Goal: Information Seeking & Learning: Learn about a topic

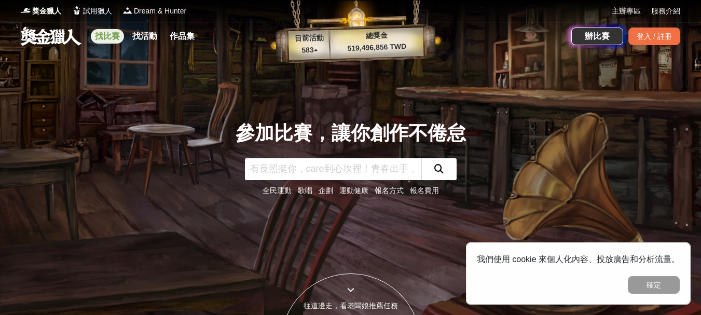
click at [102, 35] on link "找比賽" at bounding box center [107, 36] width 33 height 15
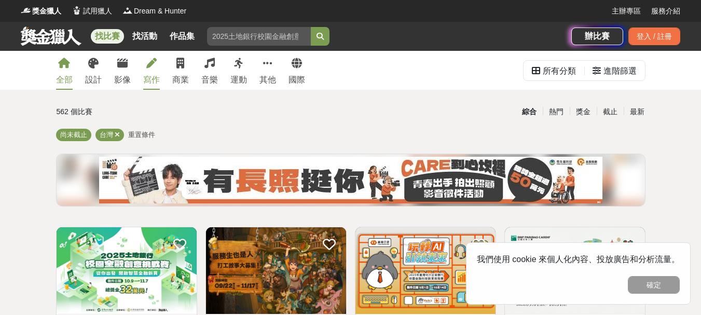
click at [152, 70] on link "寫作" at bounding box center [151, 70] width 17 height 39
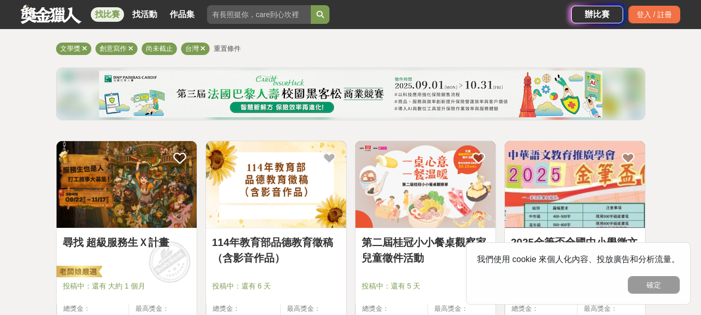
scroll to position [104, 0]
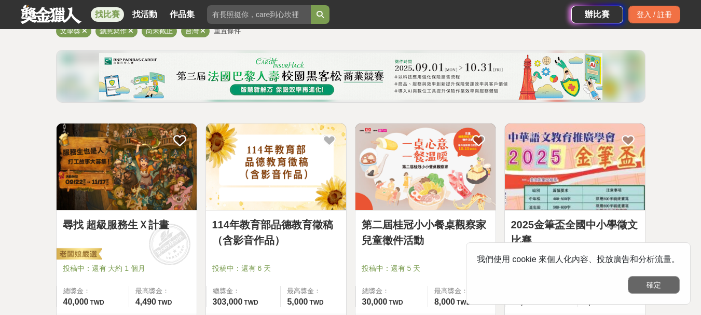
click at [668, 283] on button "確定" at bounding box center [654, 285] width 52 height 18
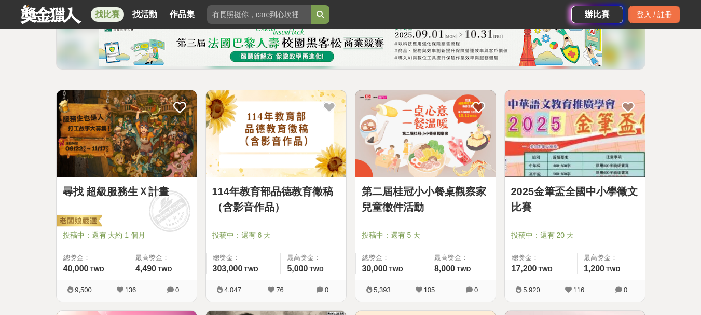
scroll to position [156, 0]
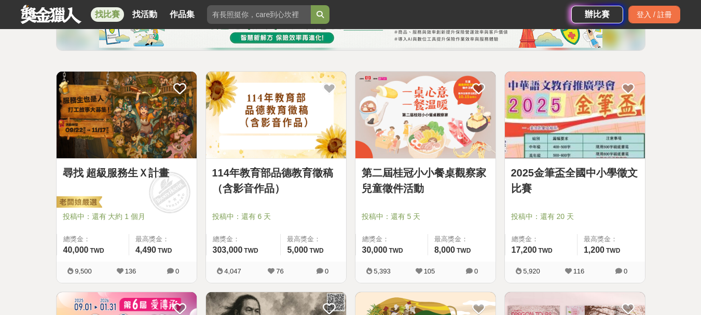
click at [142, 123] on img at bounding box center [127, 115] width 140 height 87
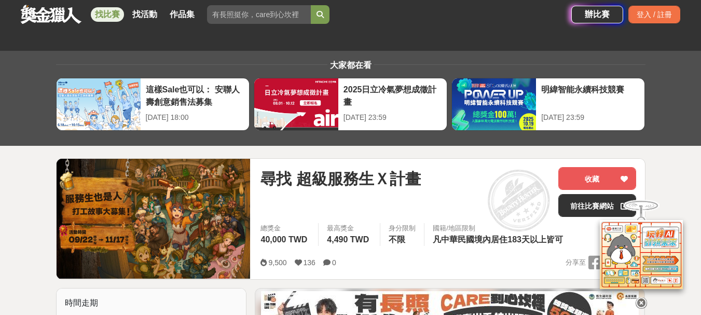
click at [642, 301] on icon at bounding box center [640, 302] width 11 height 11
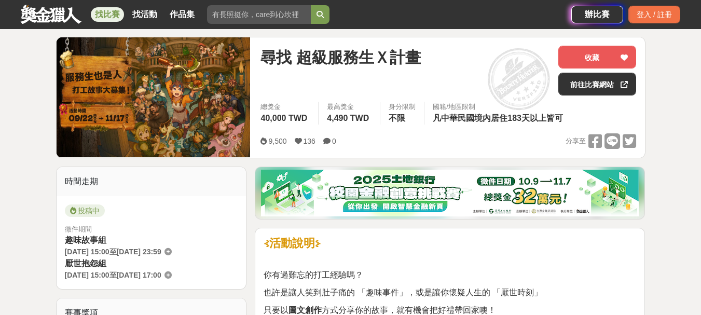
scroll to position [104, 0]
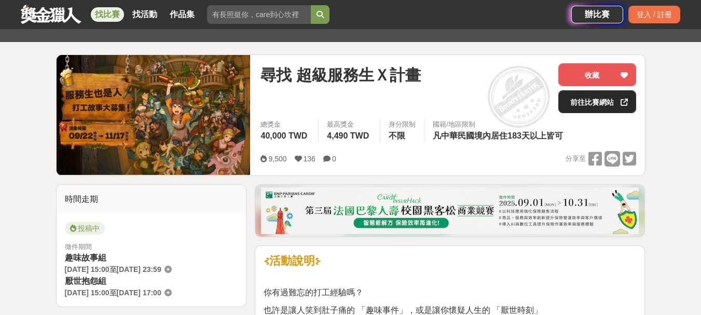
click at [583, 98] on link "前往比賽網站" at bounding box center [597, 101] width 78 height 23
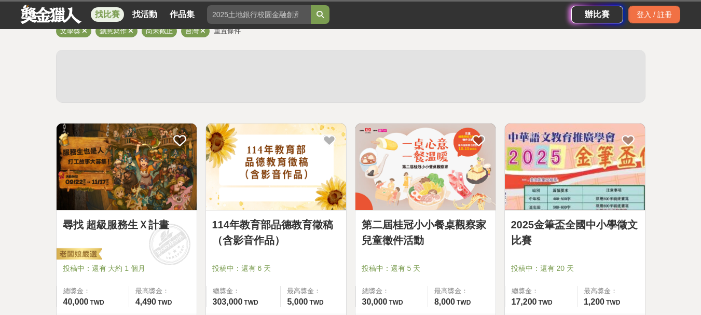
scroll to position [156, 0]
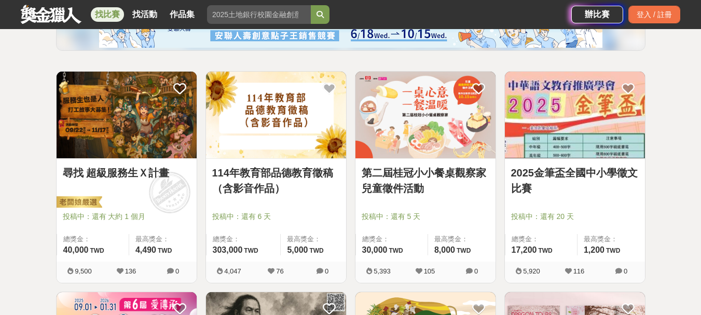
click at [305, 125] on img at bounding box center [276, 115] width 140 height 87
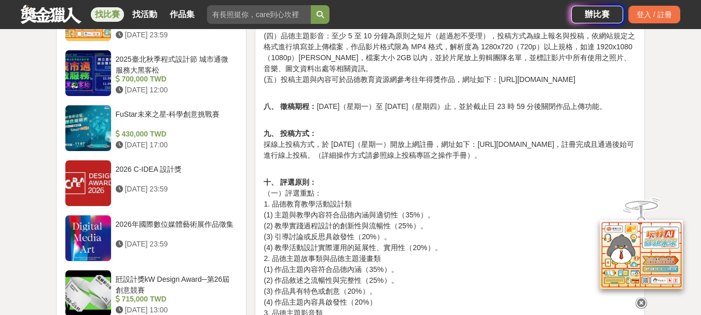
scroll to position [1038, 0]
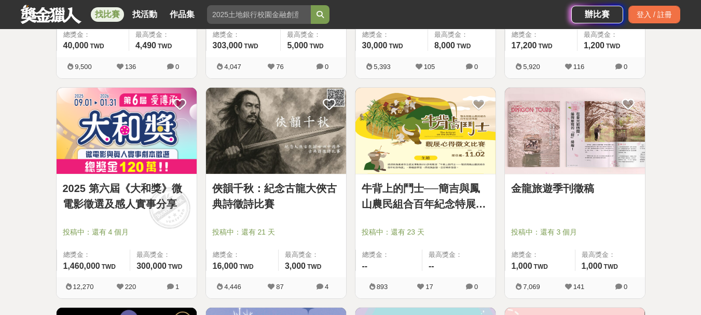
scroll to position [363, 0]
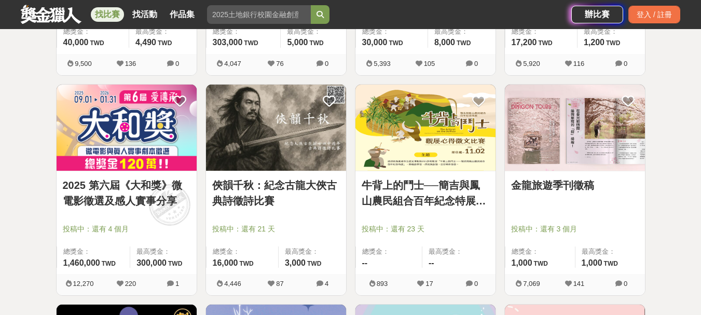
click at [134, 188] on link "2025 第六屆《大和獎》微電影徵選及感人實事分享" at bounding box center [127, 192] width 128 height 31
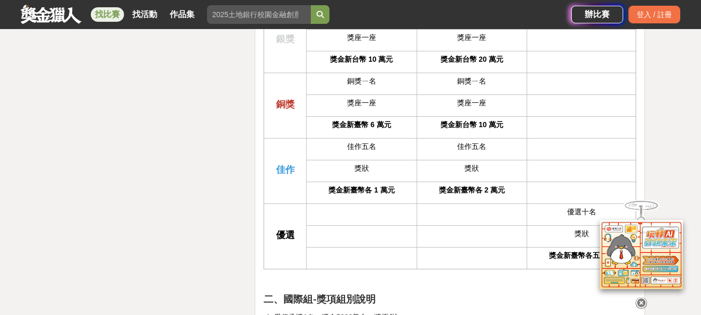
scroll to position [2334, 0]
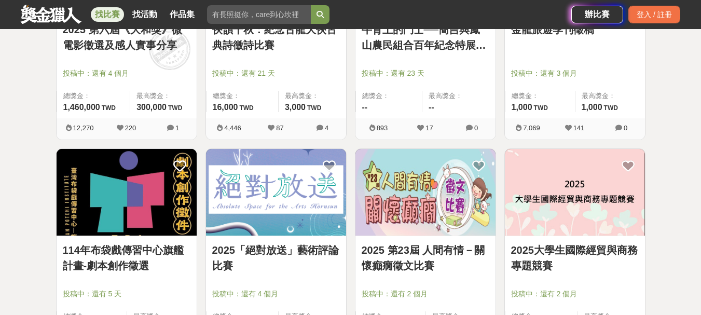
scroll to position [623, 0]
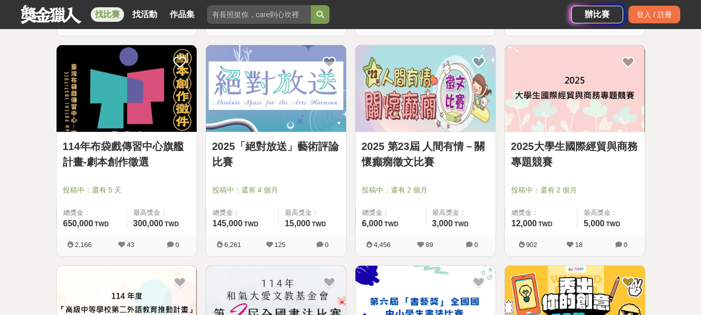
click at [402, 151] on link "2025 第23屆 人間有情－關懷癲癇徵文比賽" at bounding box center [426, 154] width 128 height 31
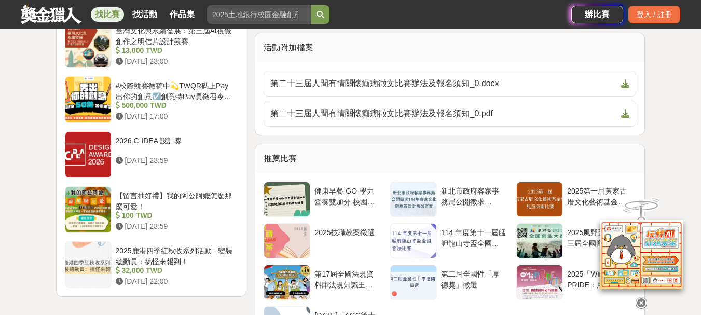
scroll to position [1245, 0]
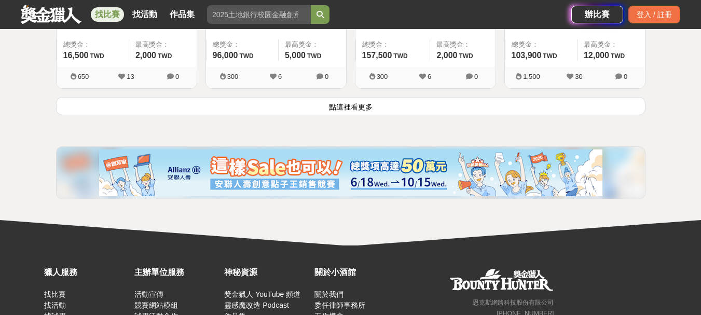
scroll to position [1453, 0]
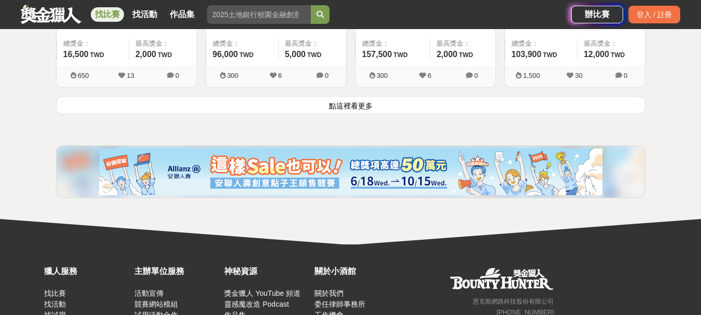
click at [447, 98] on button "點這裡看更多" at bounding box center [350, 105] width 589 height 18
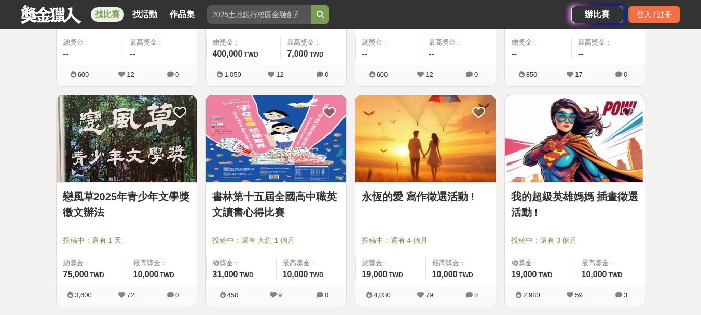
scroll to position [2594, 0]
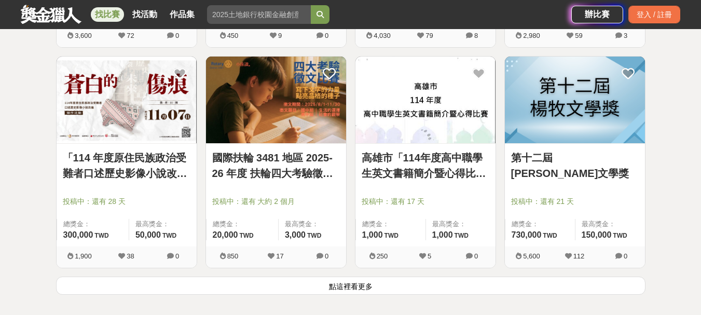
click at [560, 154] on link "第十二屆[PERSON_NAME]文學獎" at bounding box center [575, 165] width 128 height 31
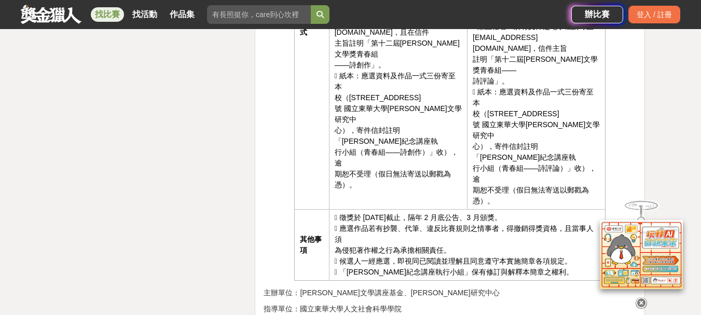
scroll to position [1660, 0]
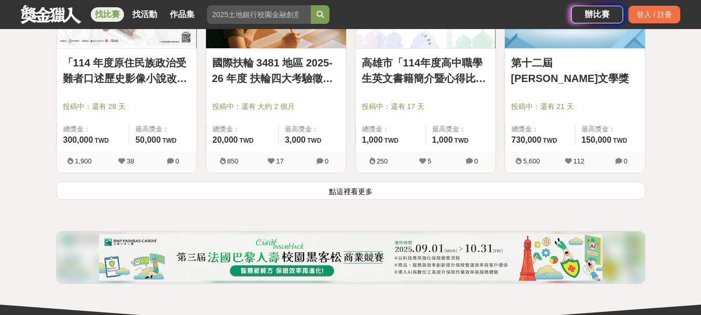
scroll to position [2698, 0]
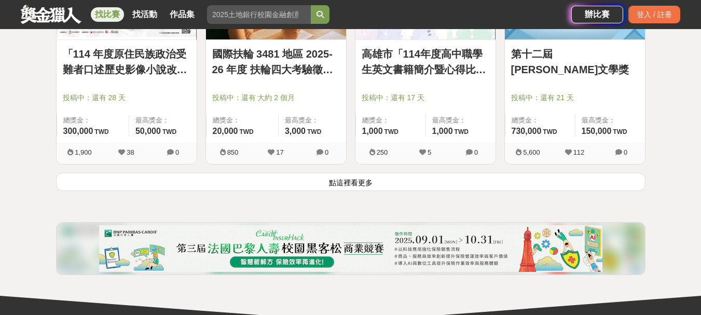
click at [364, 181] on button "點這裡看更多" at bounding box center [350, 182] width 589 height 18
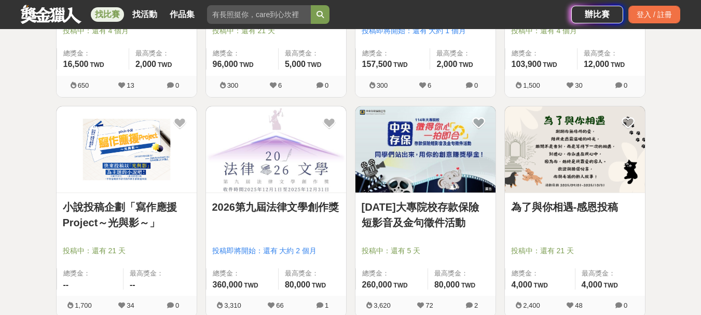
scroll to position [1495, 0]
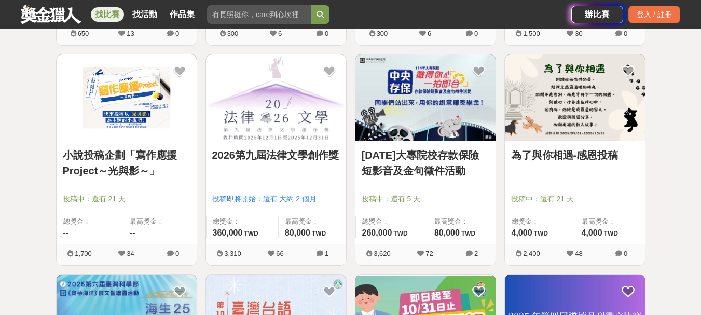
click at [310, 159] on link "2026第九屆法律文學創作獎" at bounding box center [276, 155] width 128 height 16
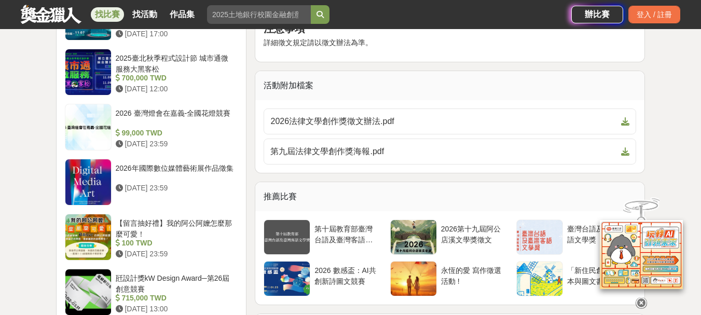
scroll to position [986, 0]
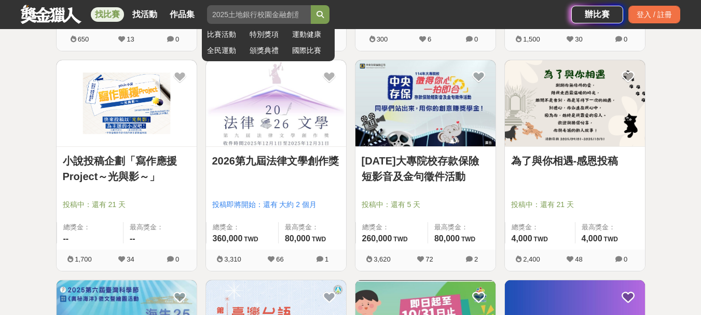
scroll to position [1495, 0]
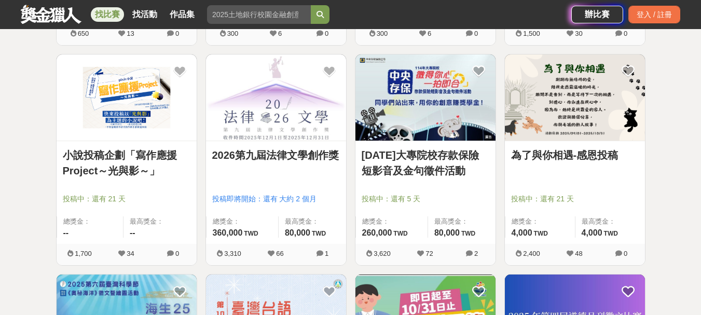
click at [421, 153] on link "[DATE]大專院校存款保險短影音及金句徵件活動" at bounding box center [426, 162] width 128 height 31
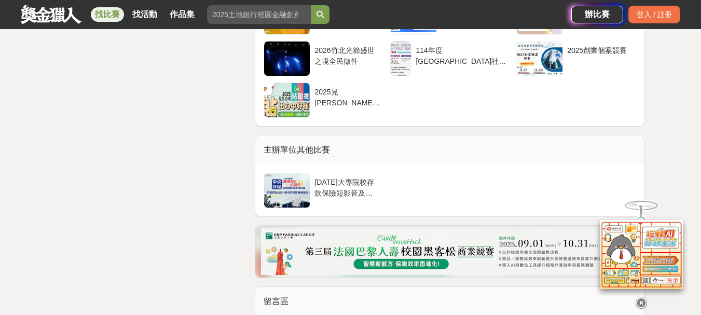
scroll to position [2334, 0]
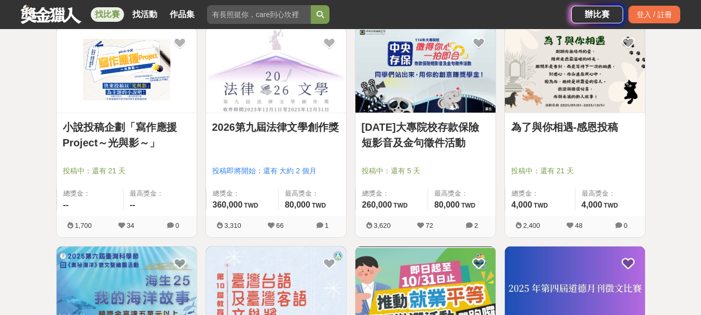
scroll to position [1495, 0]
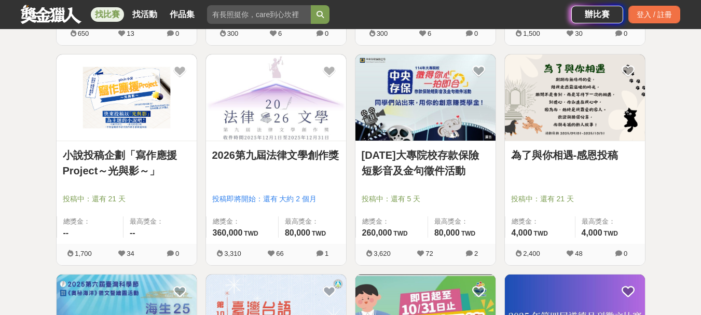
click at [448, 161] on link "[DATE]大專院校存款保險短影音及金句徵件活動" at bounding box center [426, 162] width 128 height 31
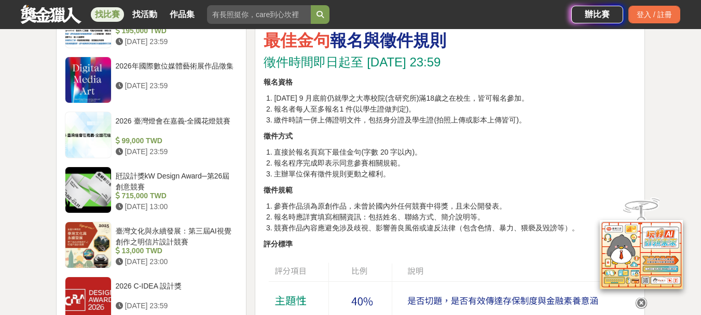
scroll to position [1245, 0]
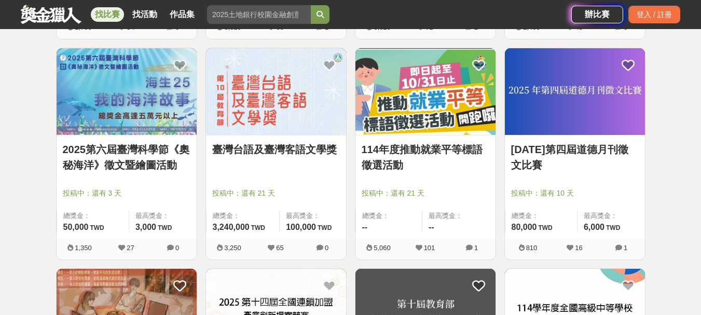
scroll to position [1702, 0]
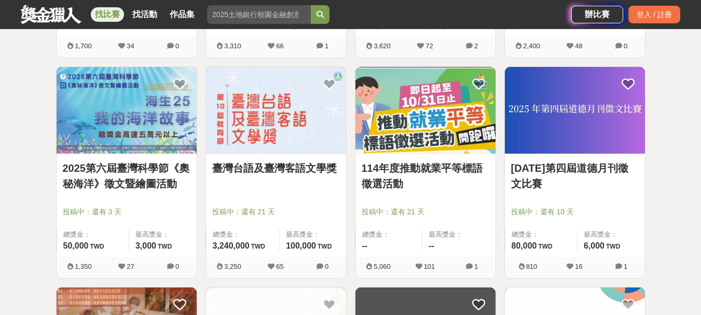
click at [322, 156] on div "臺灣台語及臺灣客語文學獎 投稿中：還有 21 天 總獎金： 3,240,000 324 萬 TWD 最高獎金： 100,000 TWD" at bounding box center [276, 205] width 140 height 103
click at [324, 167] on link "臺灣台語及臺灣客語文學獎" at bounding box center [276, 168] width 128 height 16
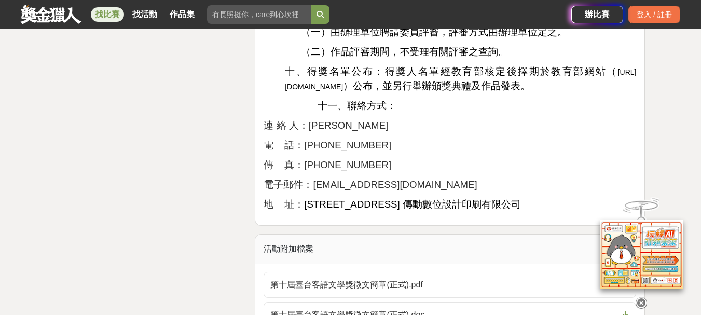
scroll to position [2075, 0]
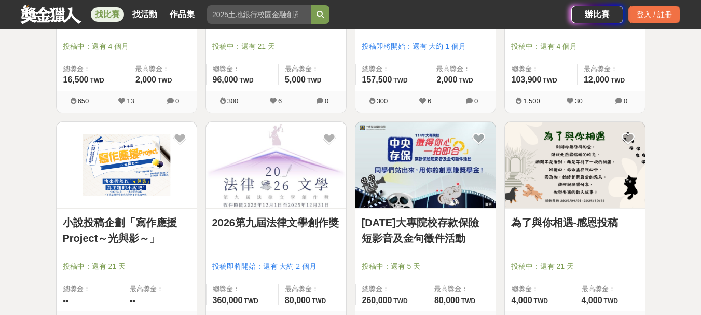
scroll to position [1453, 0]
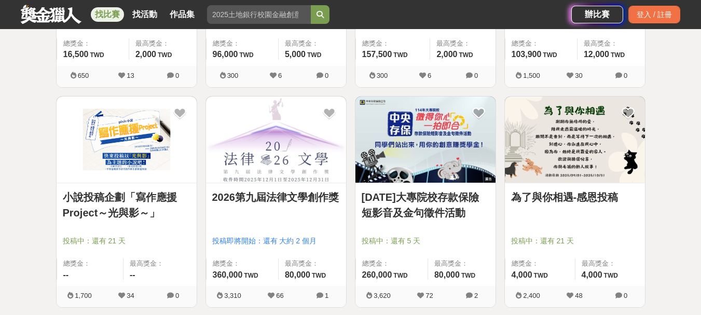
click at [164, 194] on link "小說投稿企劃「寫作應援Project～光與影～」" at bounding box center [127, 204] width 128 height 31
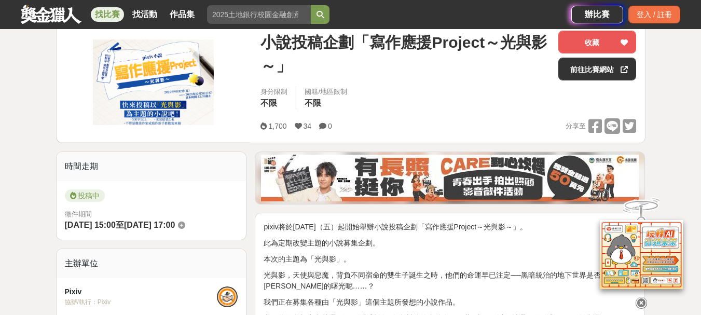
scroll to position [156, 0]
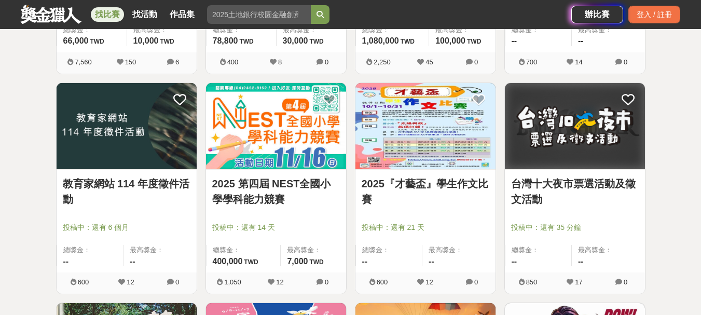
scroll to position [2179, 0]
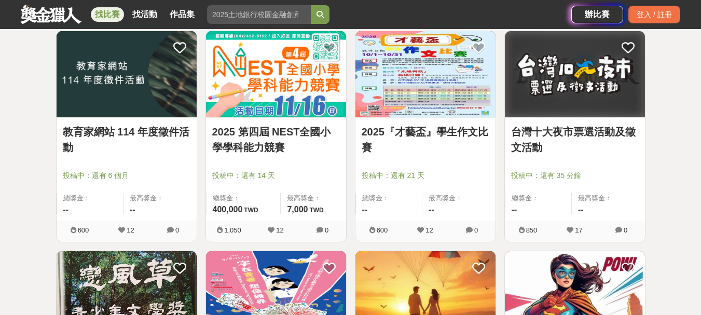
click at [523, 147] on link "台灣十大夜市票選活動及徵文活動" at bounding box center [575, 139] width 128 height 31
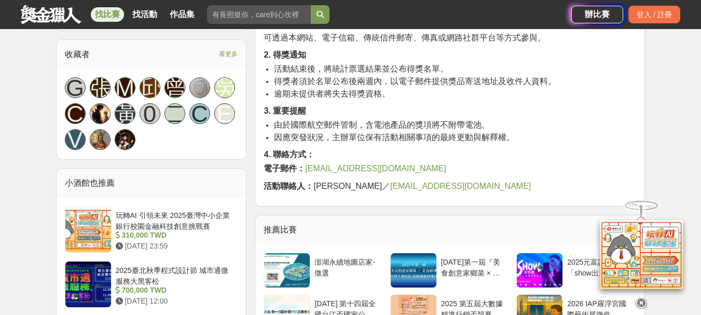
scroll to position [726, 0]
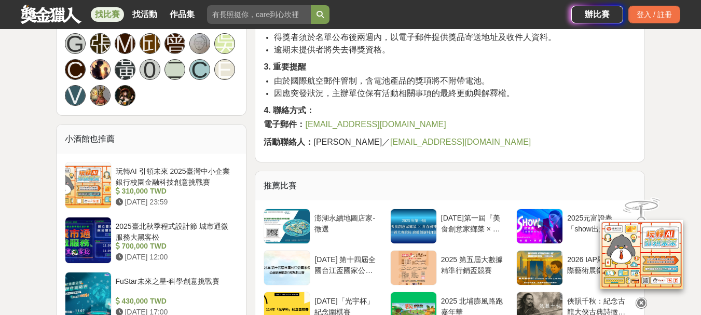
click at [394, 146] on span "[EMAIL_ADDRESS][DOMAIN_NAME]" at bounding box center [460, 141] width 141 height 9
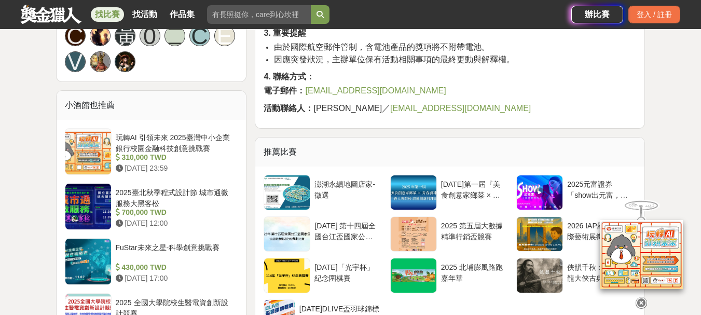
scroll to position [778, 0]
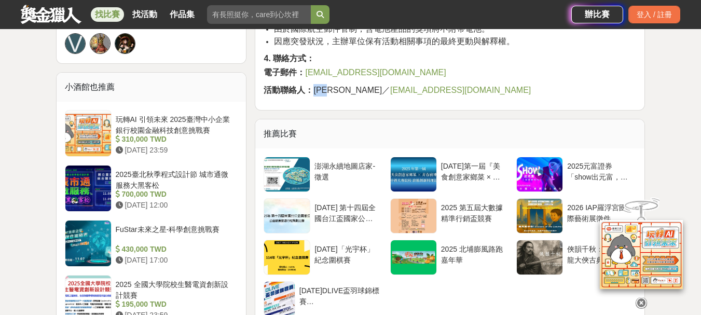
drag, startPoint x: 314, startPoint y: 87, endPoint x: 331, endPoint y: 91, distance: 17.2
click at [337, 92] on span "活動聯絡人： [PERSON_NAME]" at bounding box center [327, 90] width 127 height 9
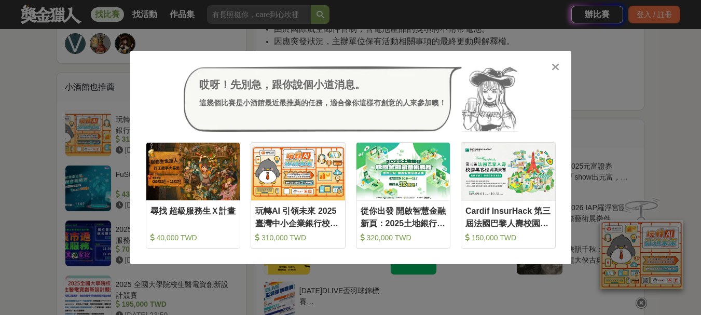
click at [557, 71] on icon at bounding box center [555, 67] width 8 height 10
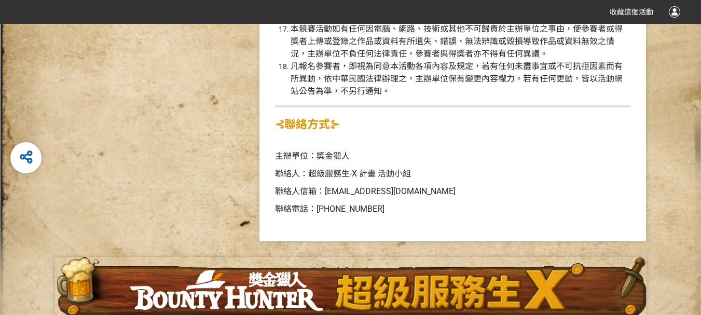
scroll to position [1963, 0]
